Goal: Information Seeking & Learning: Learn about a topic

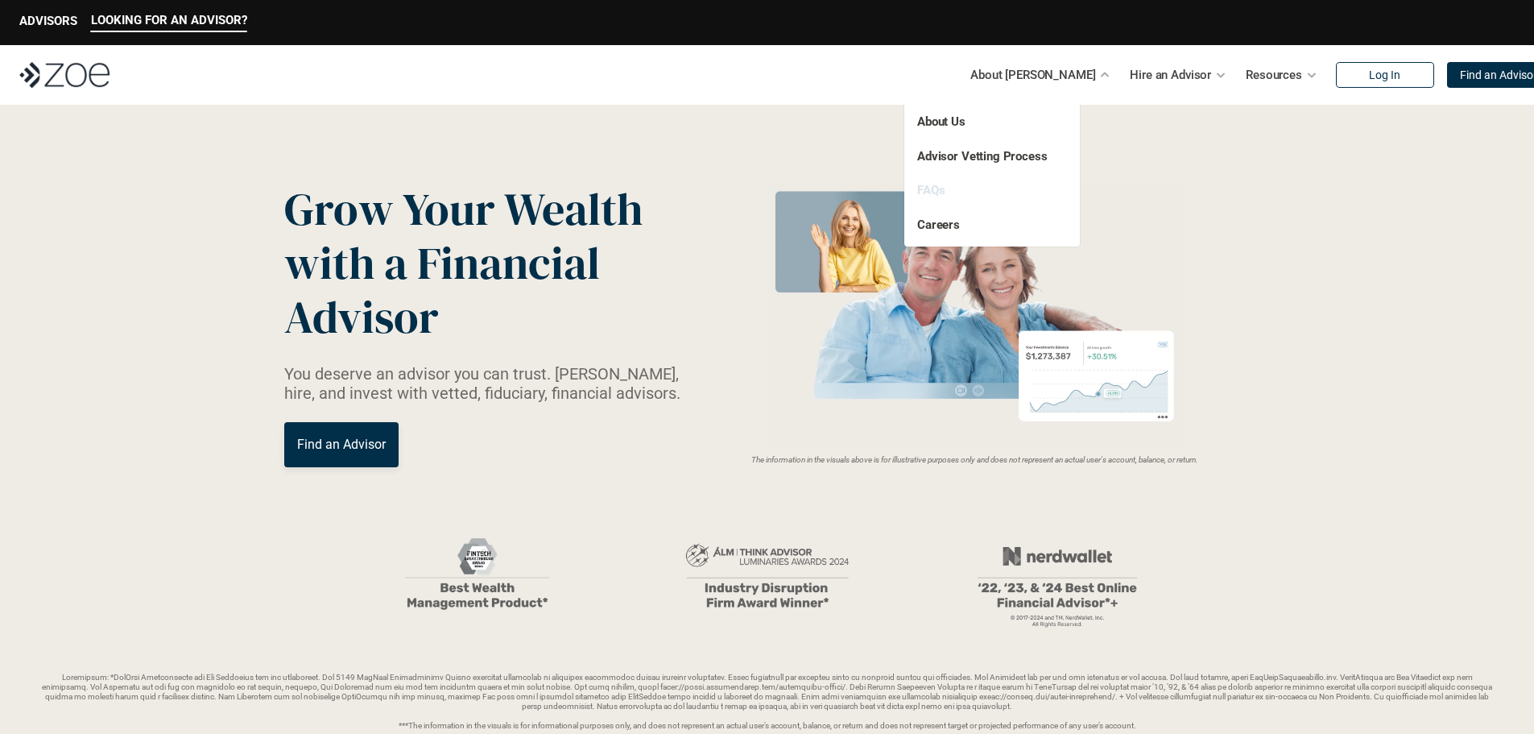
click at [938, 189] on link "FAQs" at bounding box center [930, 190] width 27 height 14
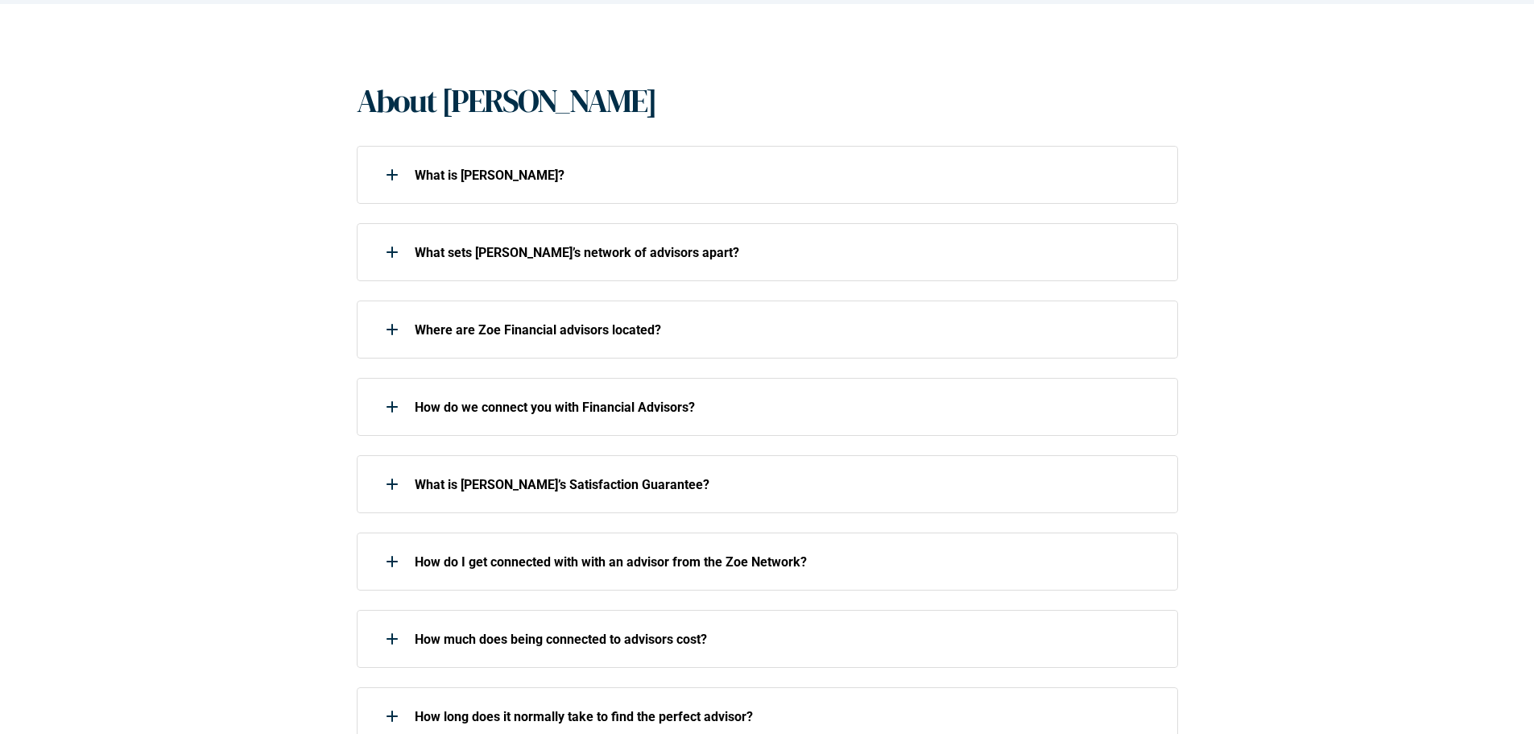
scroll to position [322, 0]
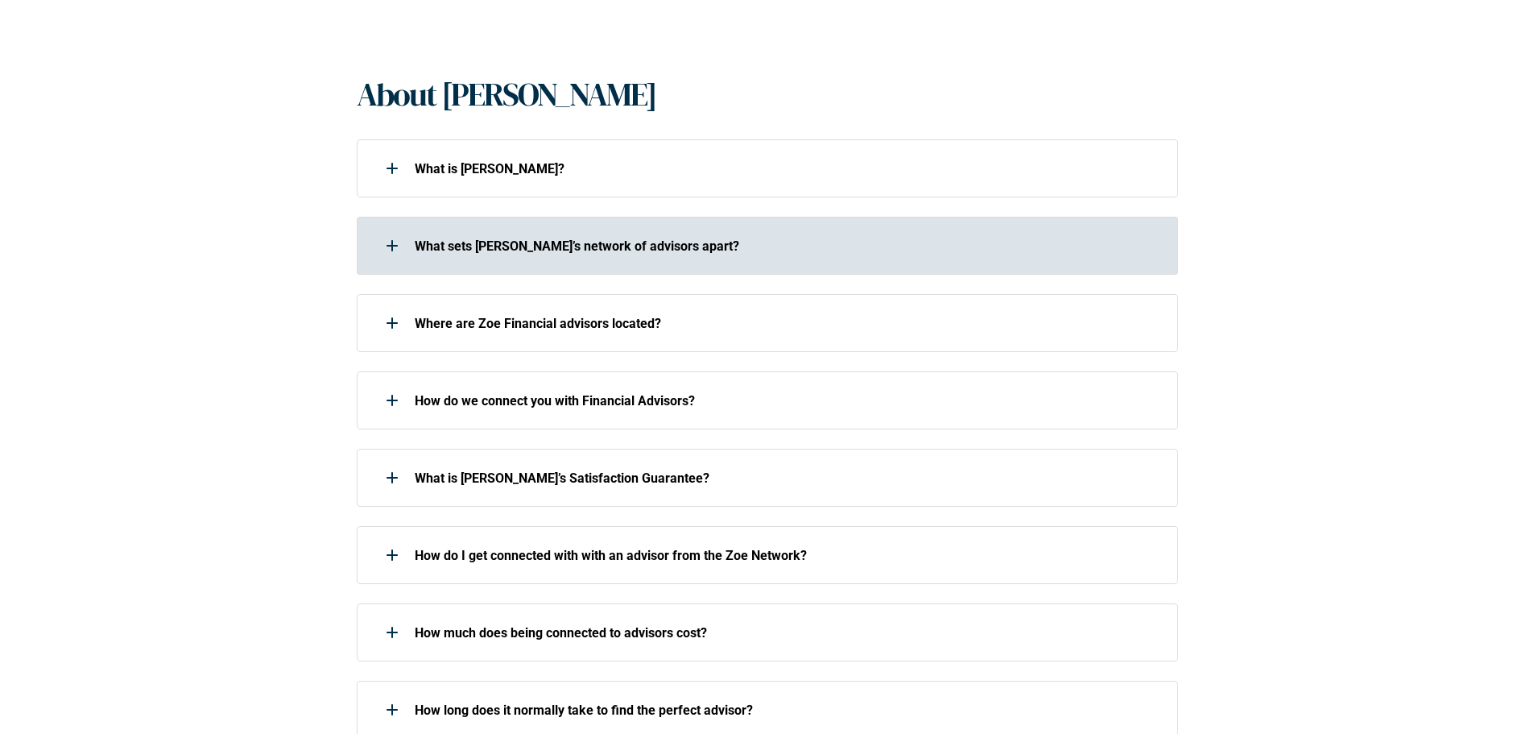
click at [508, 237] on div "What sets [PERSON_NAME]’s network of advisors apart?" at bounding box center [757, 245] width 800 height 32
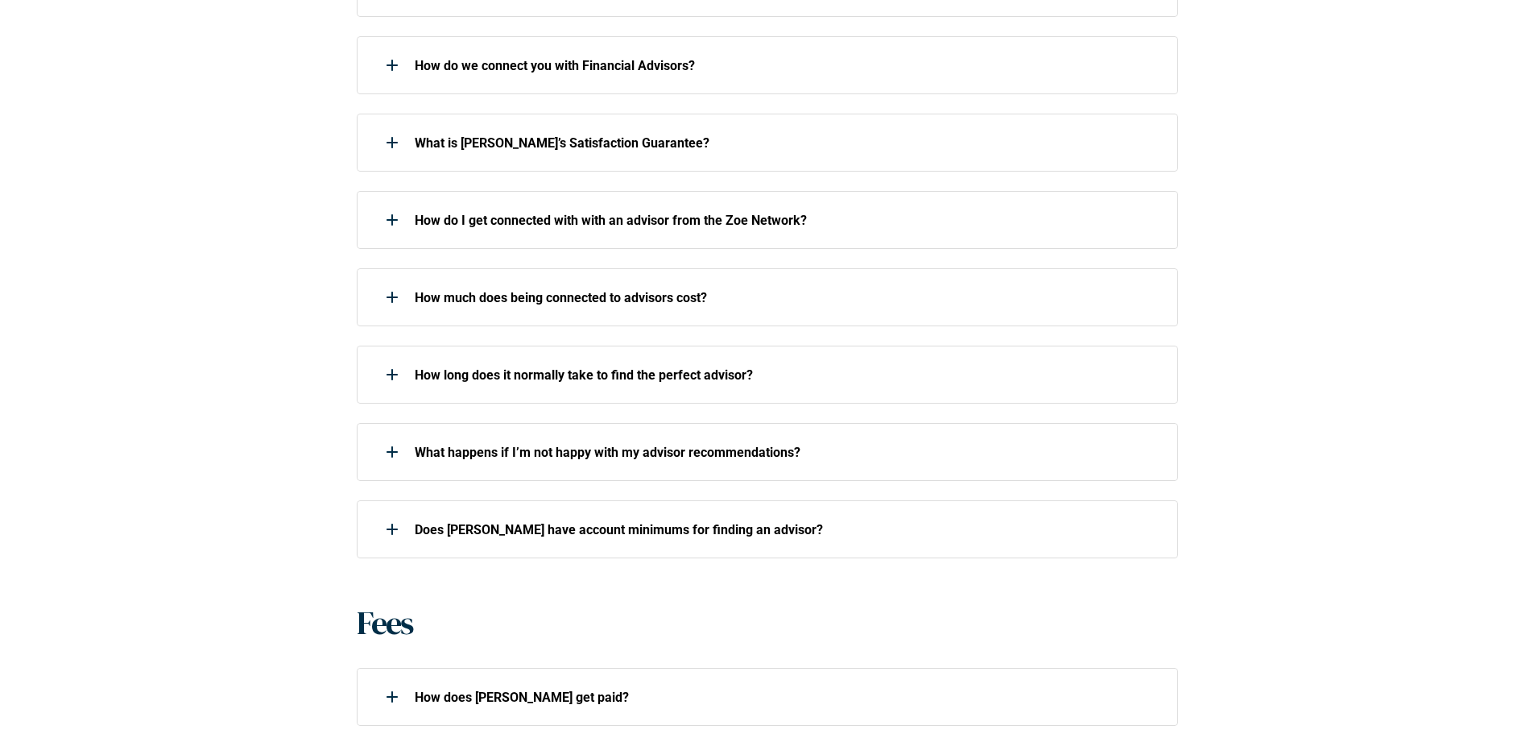
scroll to position [1047, 0]
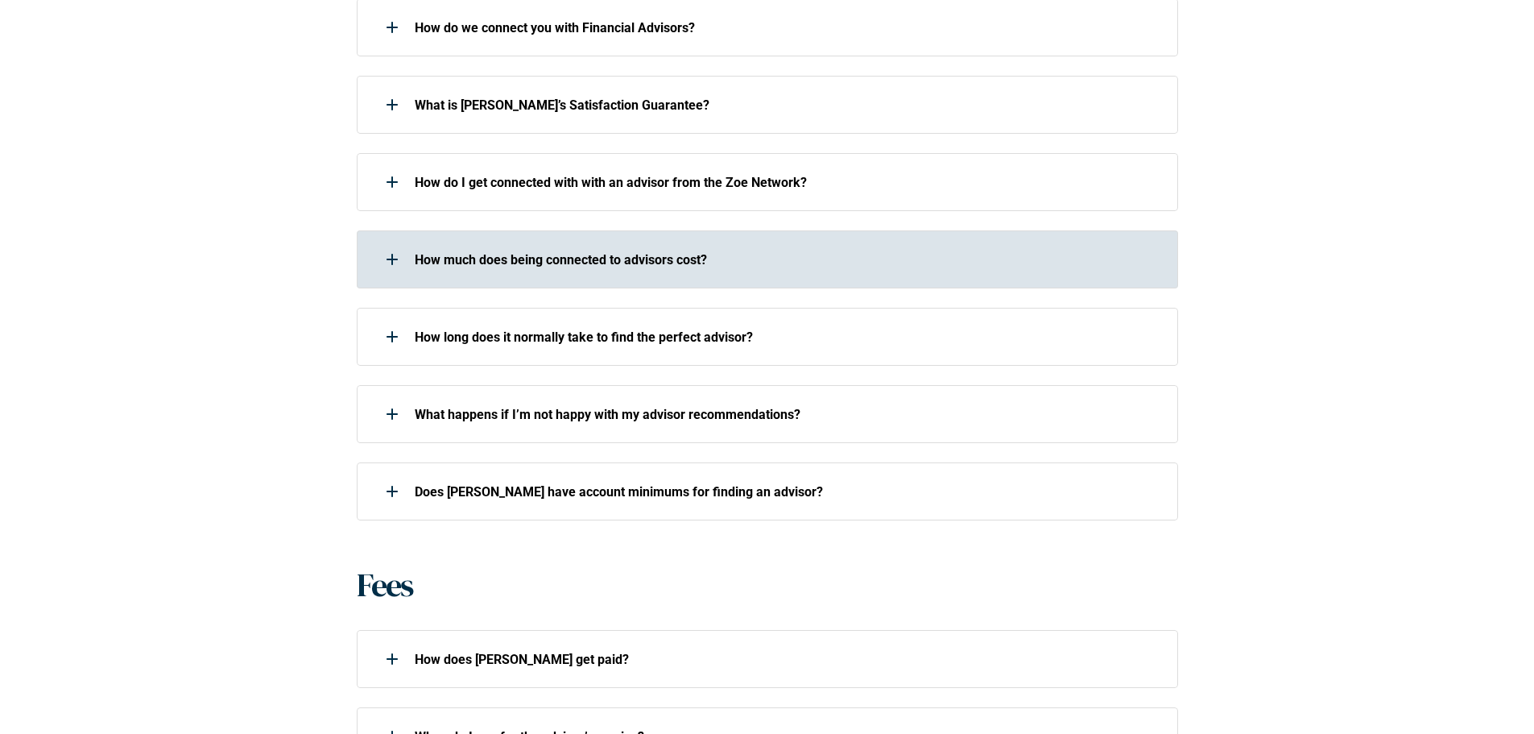
click at [385, 243] on div at bounding box center [392, 259] width 32 height 32
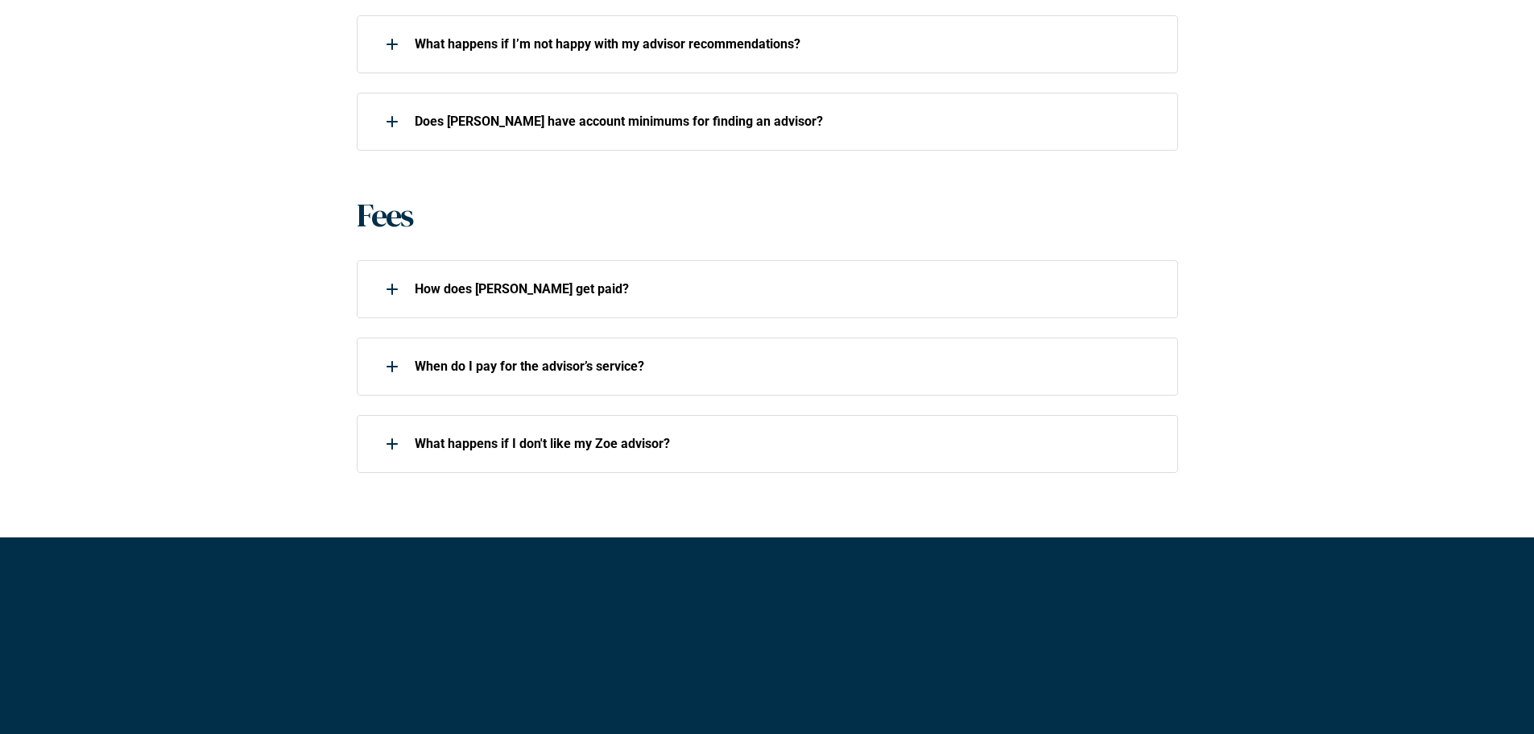
scroll to position [1449, 0]
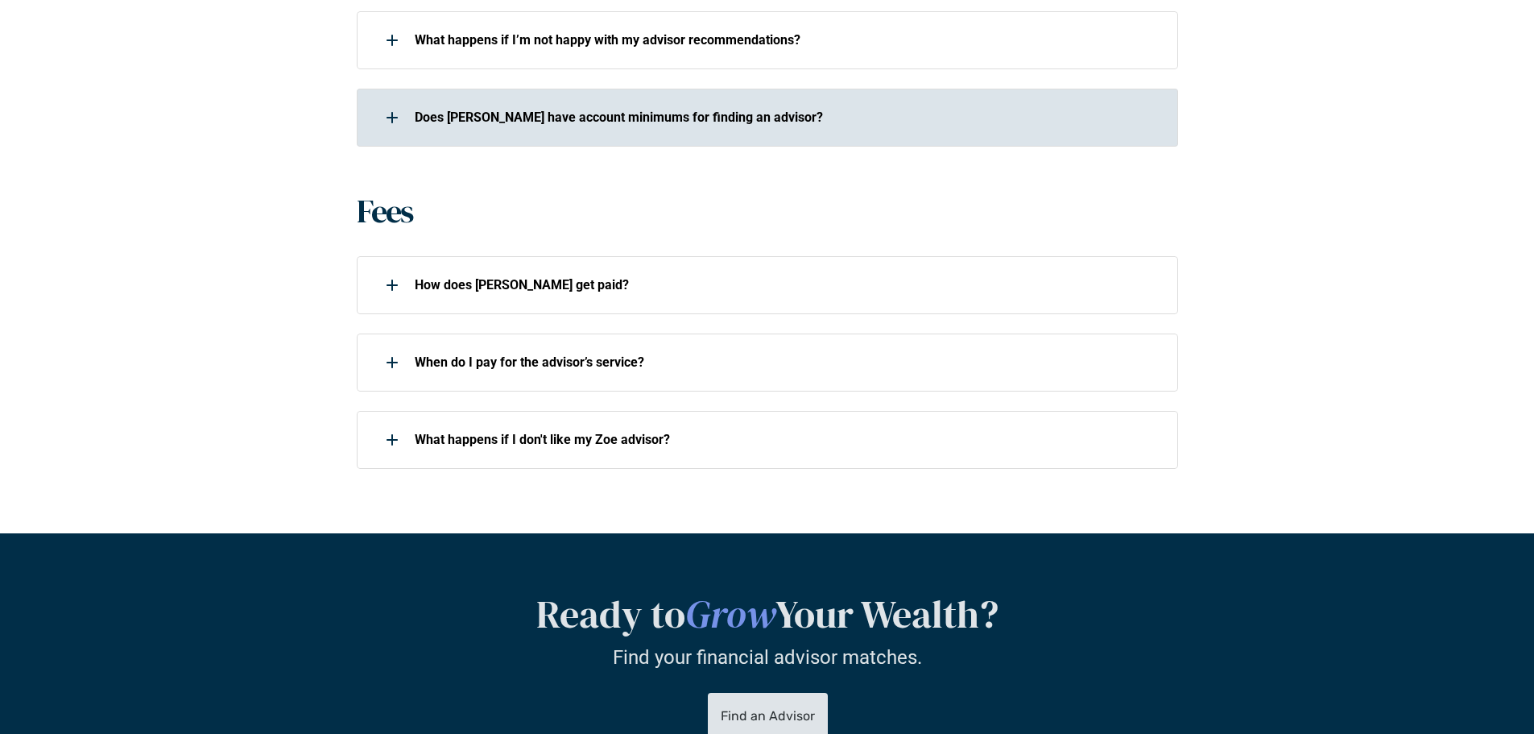
click at [391, 112] on use at bounding box center [392, 117] width 2 height 11
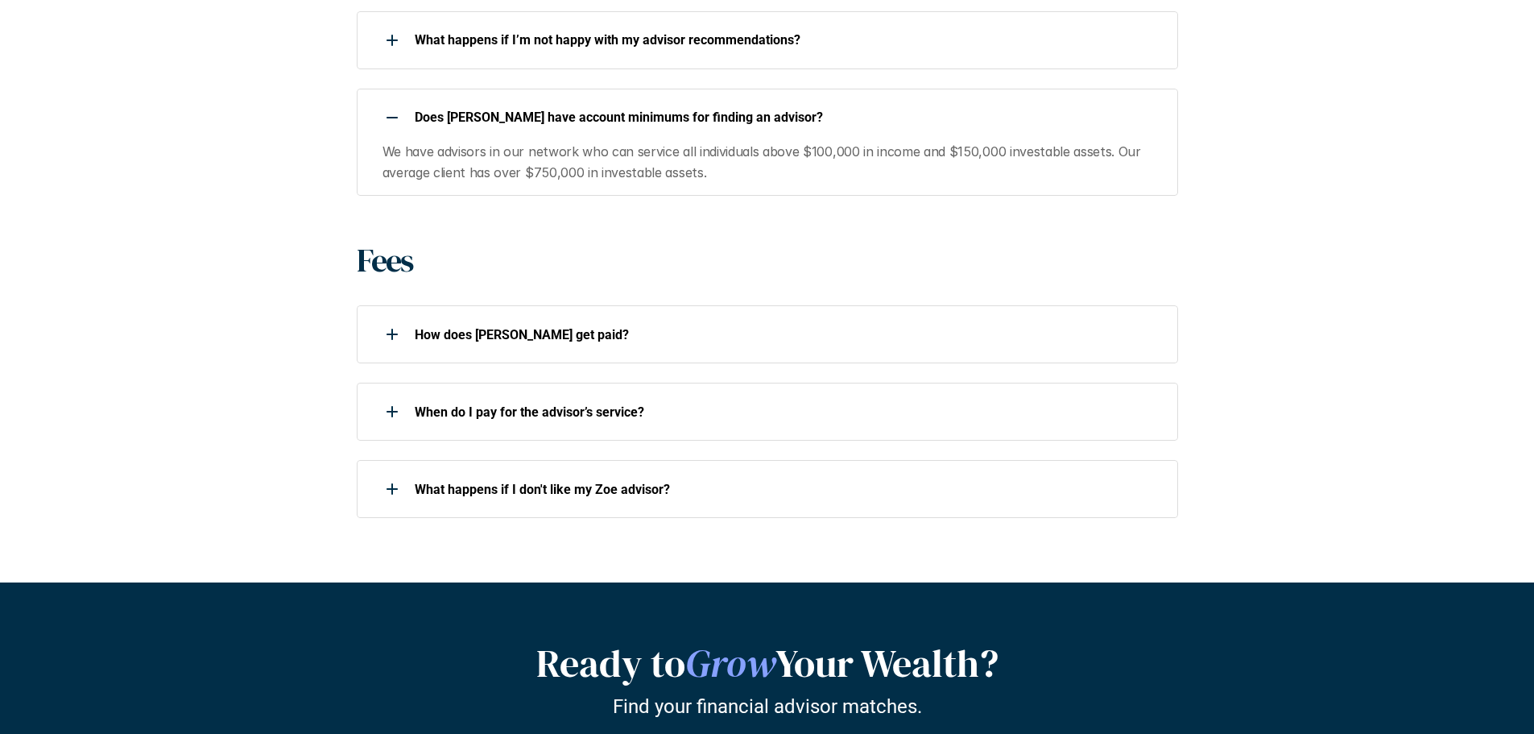
click at [395, 101] on div at bounding box center [392, 117] width 32 height 32
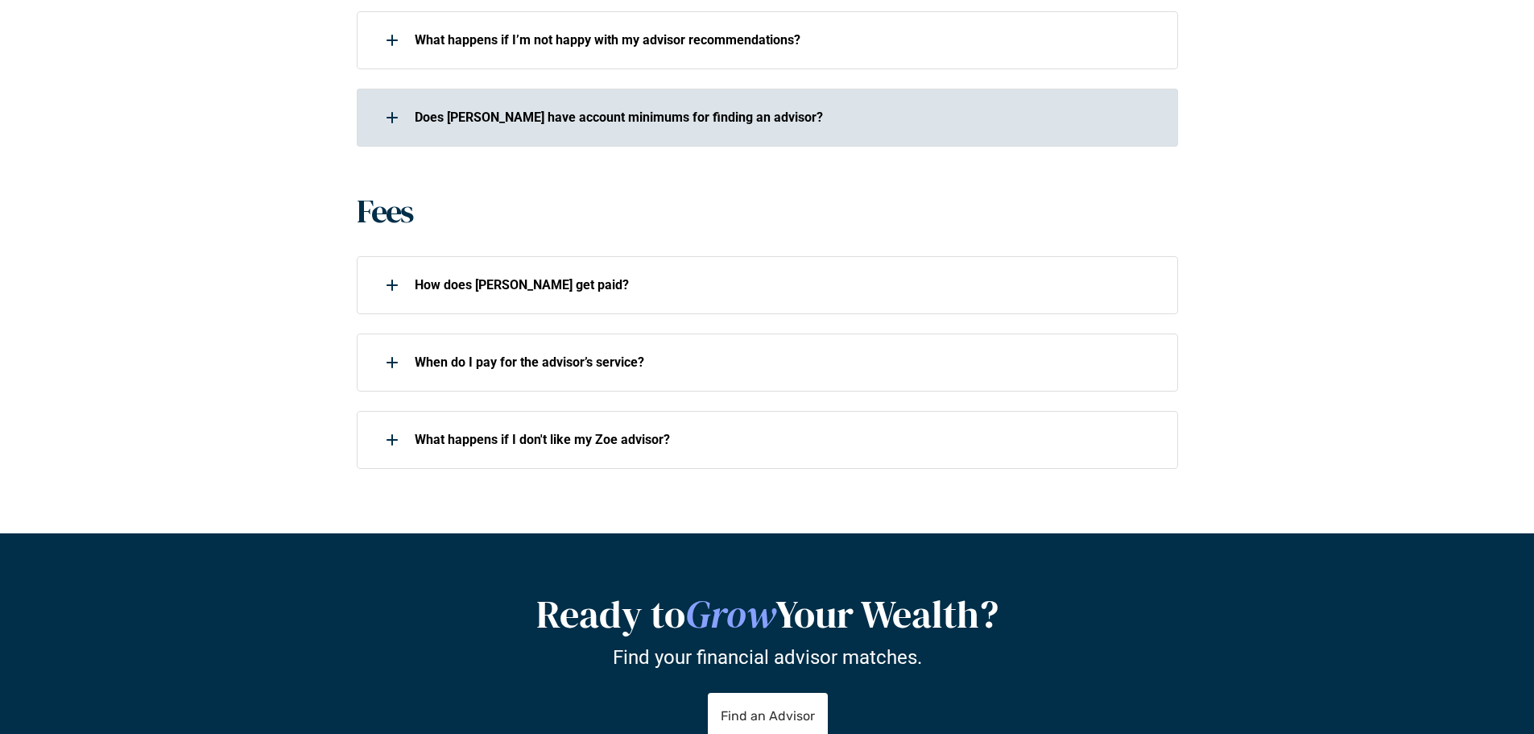
click at [391, 112] on use at bounding box center [392, 117] width 2 height 11
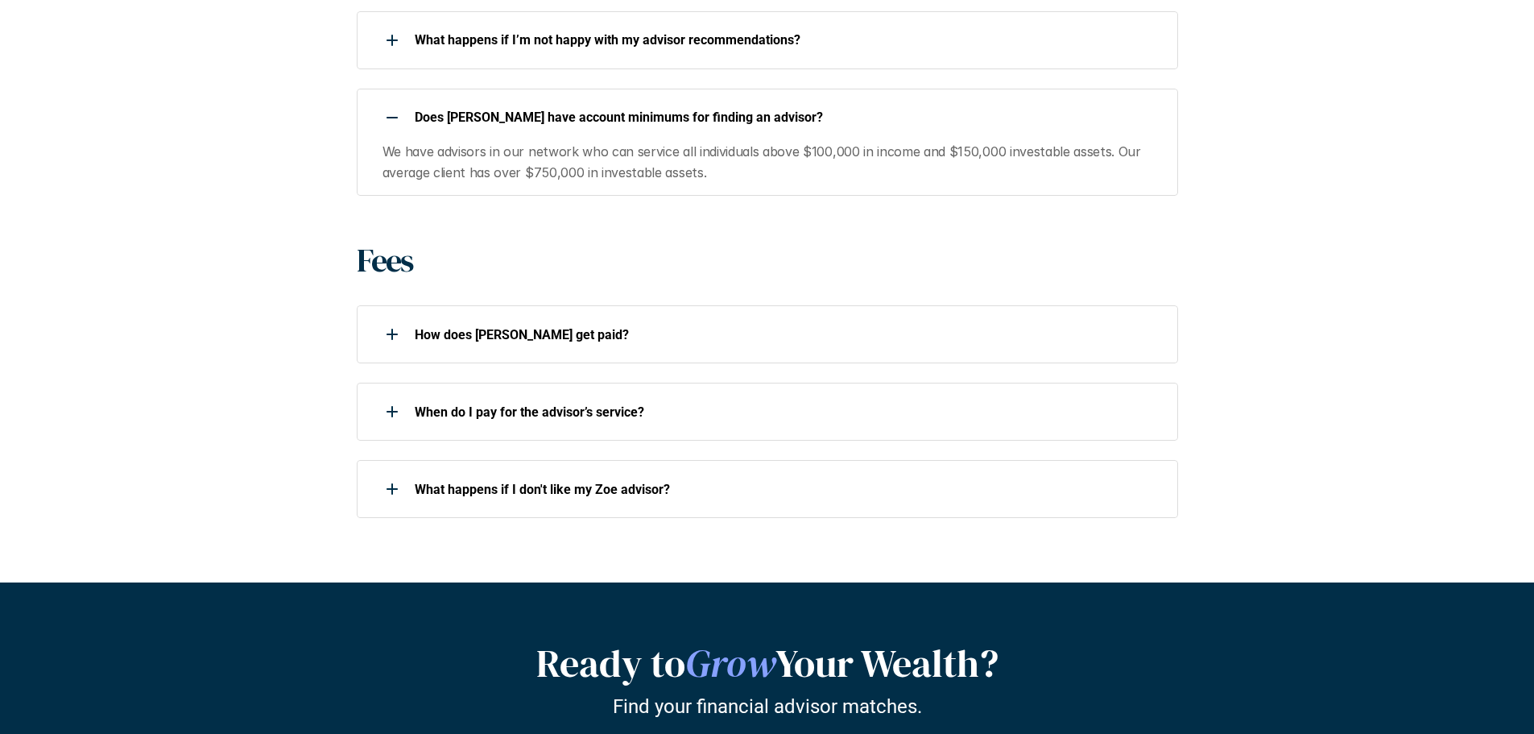
click at [391, 101] on div at bounding box center [392, 117] width 32 height 32
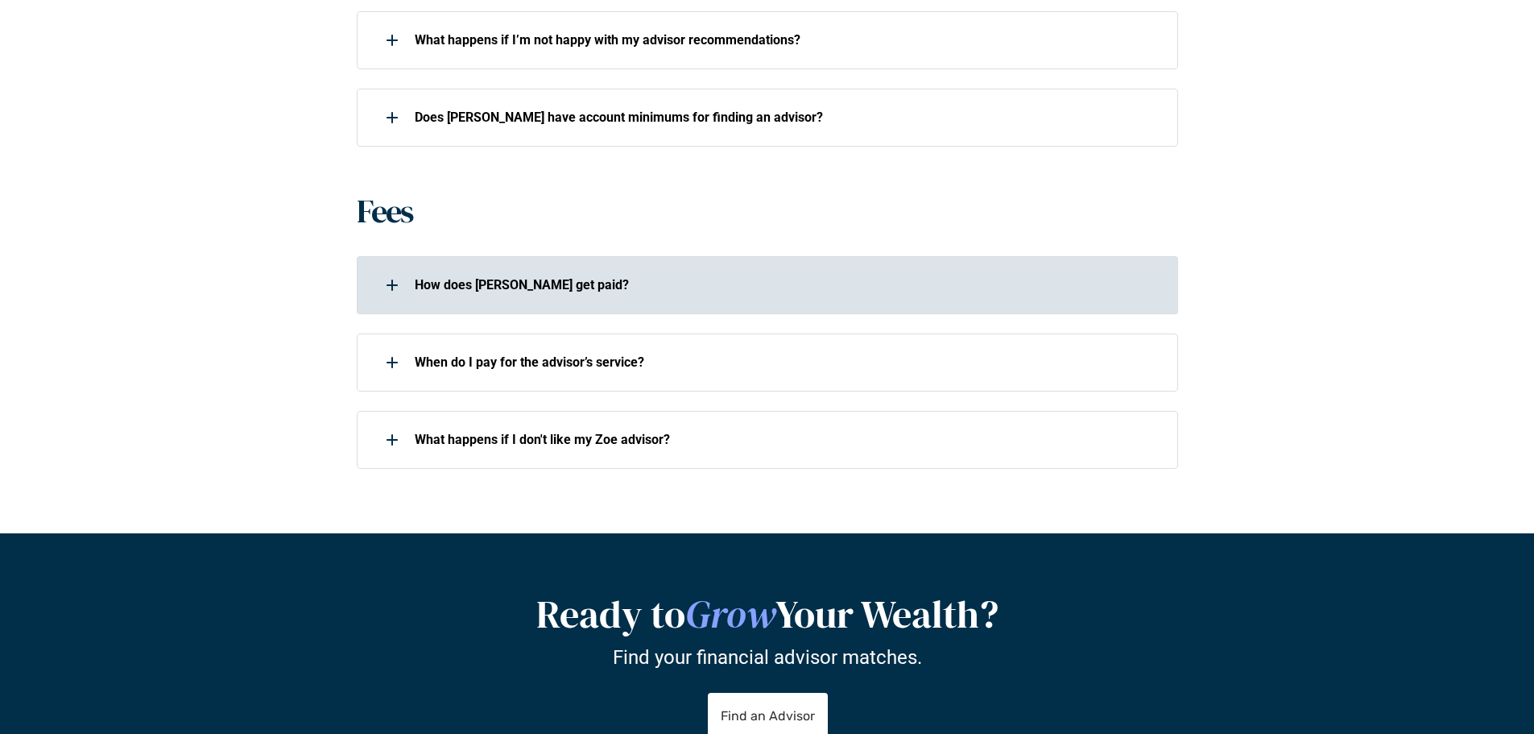
click at [398, 269] on div at bounding box center [392, 285] width 32 height 32
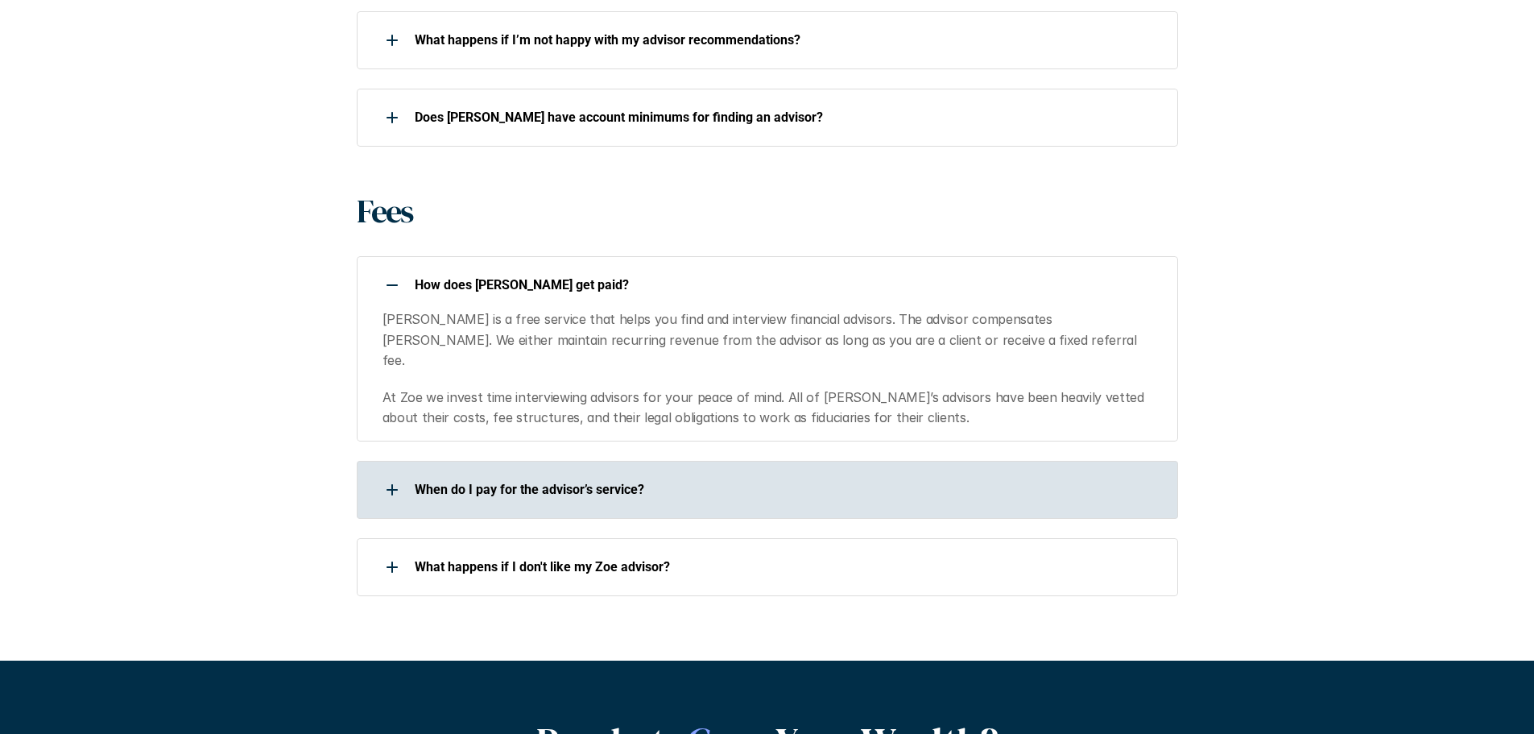
click at [384, 473] on div at bounding box center [392, 489] width 32 height 32
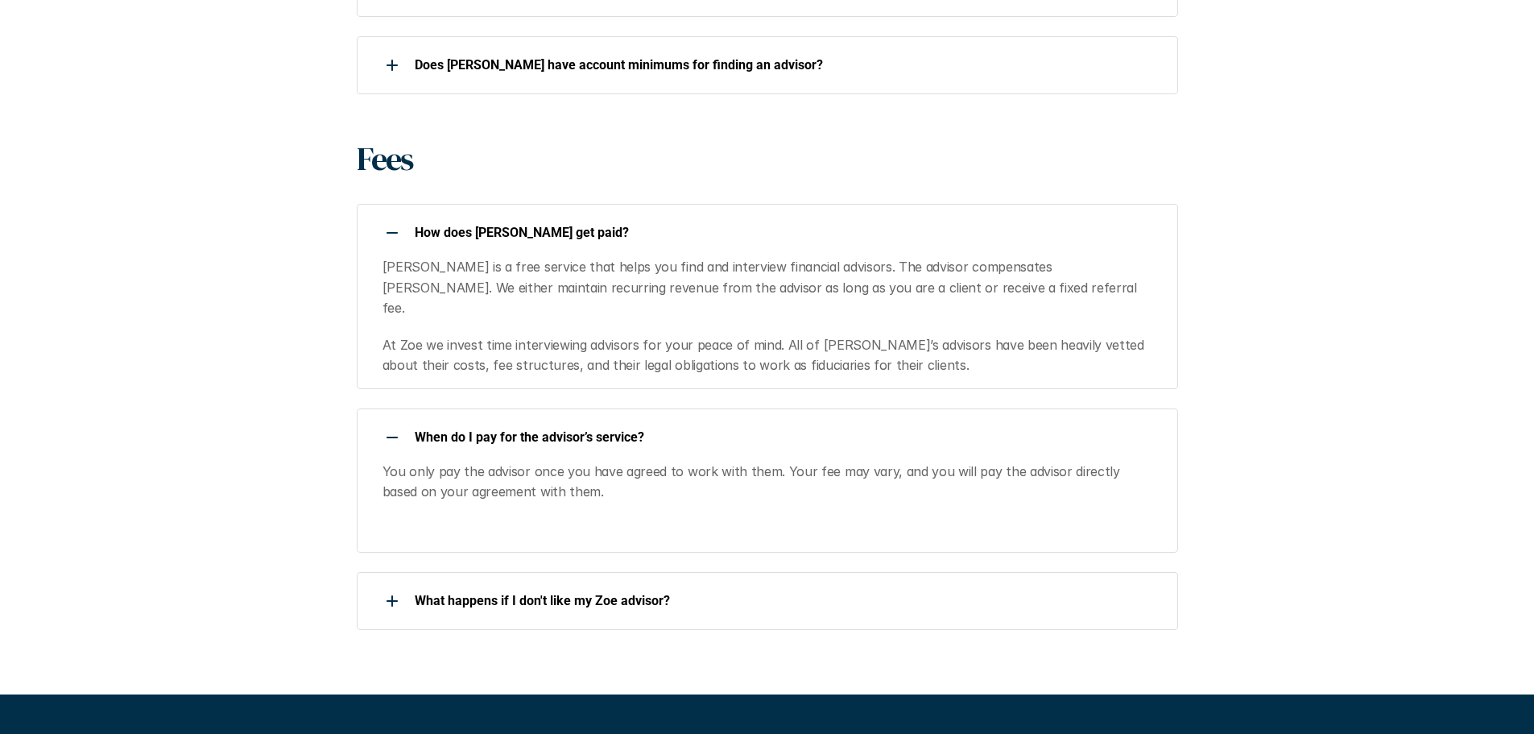
scroll to position [1530, 0]
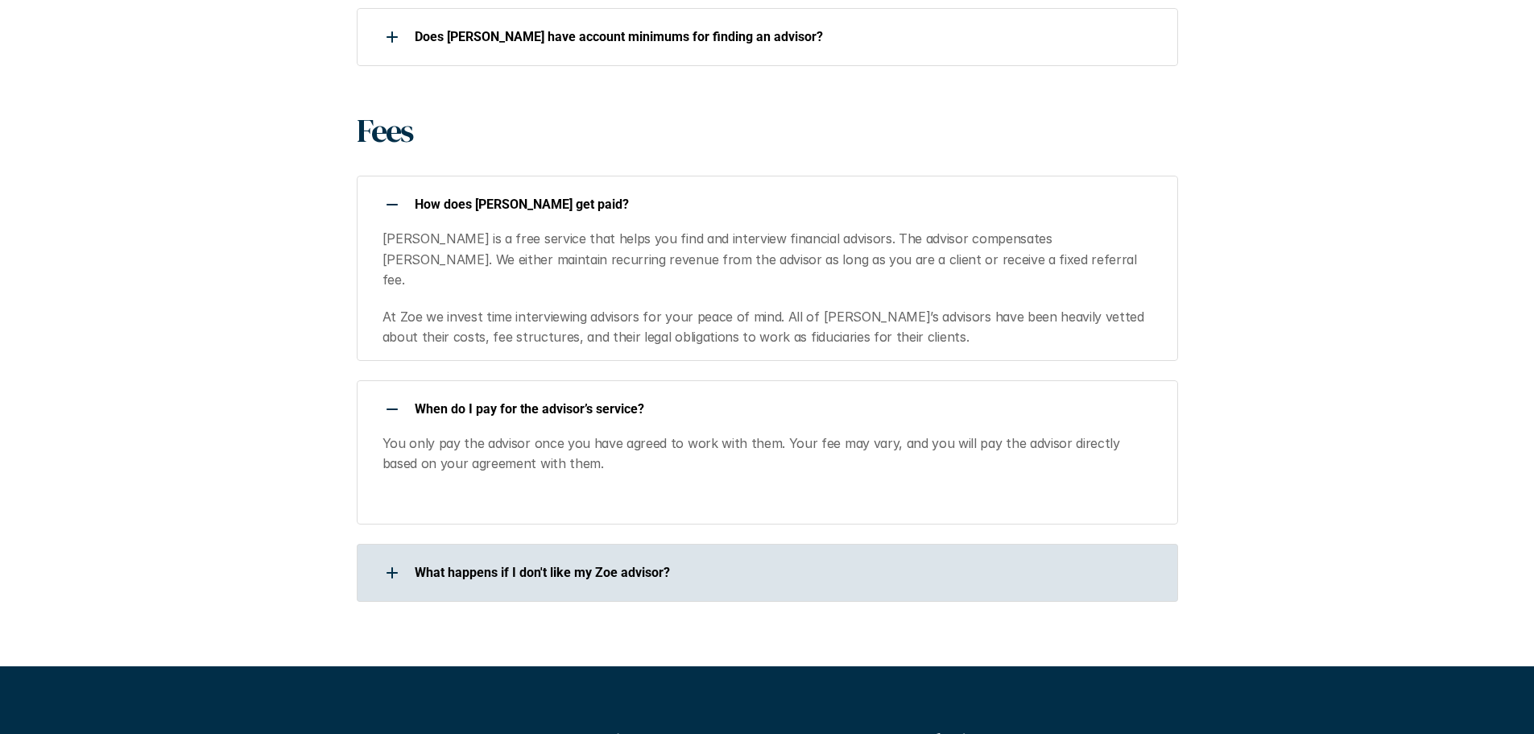
click at [393, 556] on div at bounding box center [392, 572] width 32 height 32
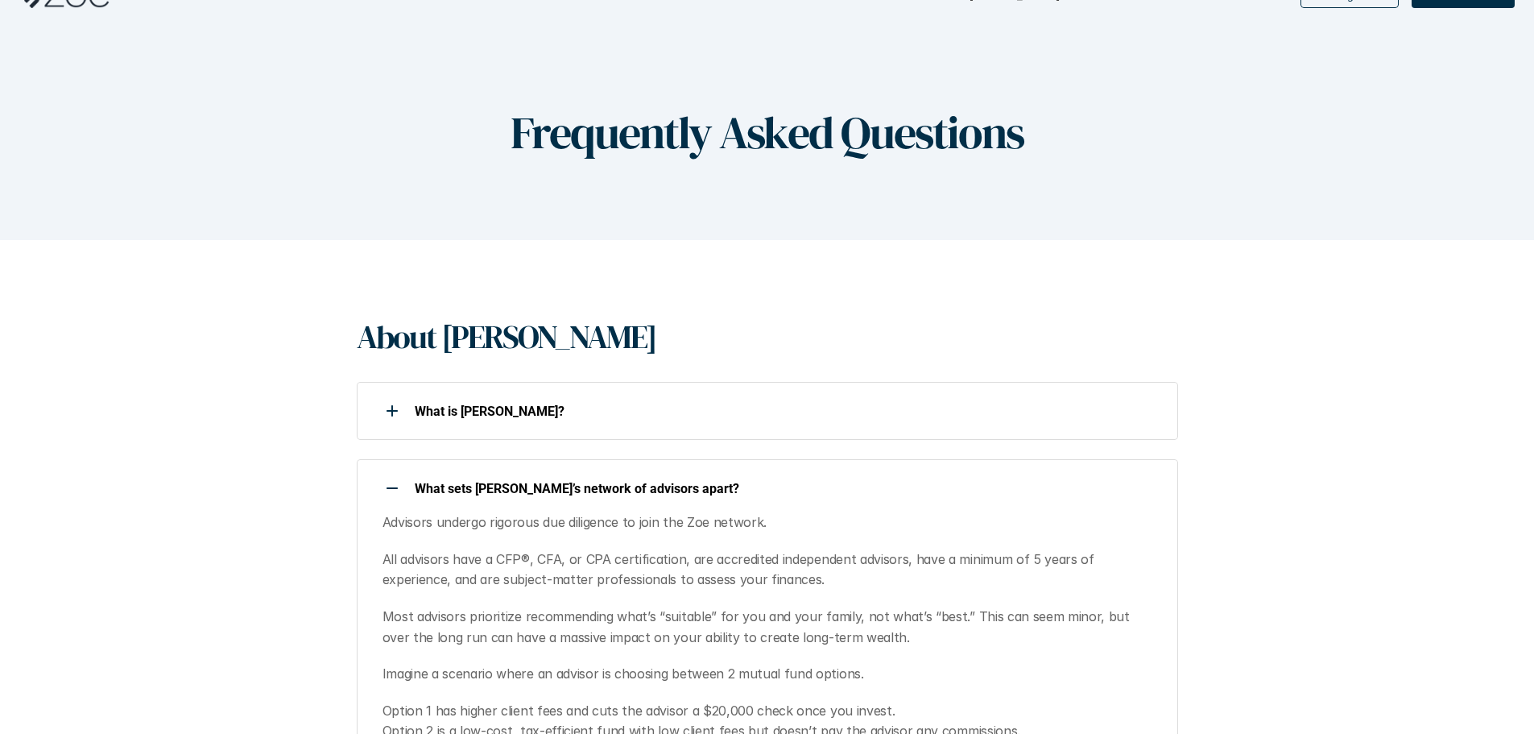
scroll to position [0, 0]
